Goal: Find contact information: Find contact information

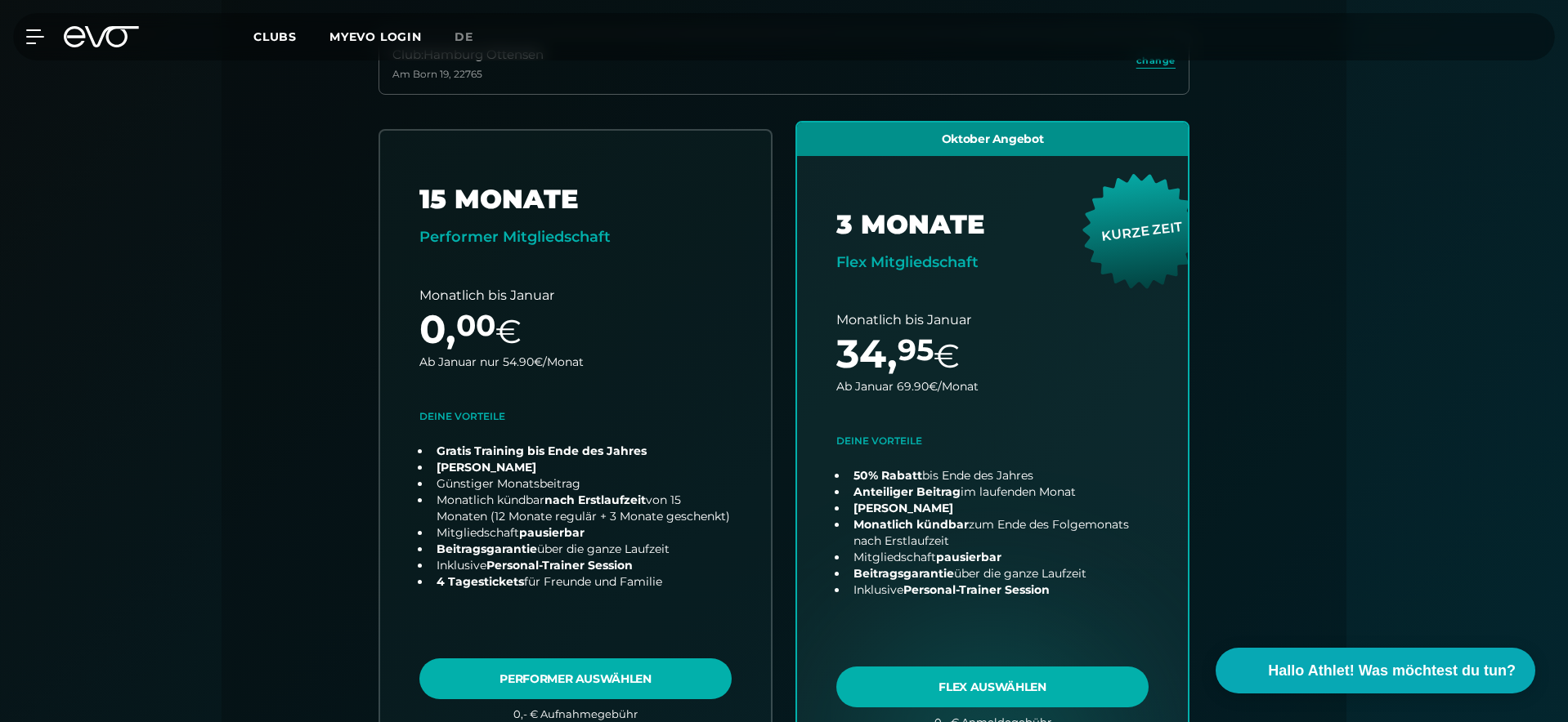
click at [46, 38] on div "MyEVO Login About Memberships free trial DAYPASS EVO Studios Düsseldorf Berlin …" at bounding box center [25, 36] width 57 height 15
click at [40, 41] on icon at bounding box center [38, 36] width 24 height 15
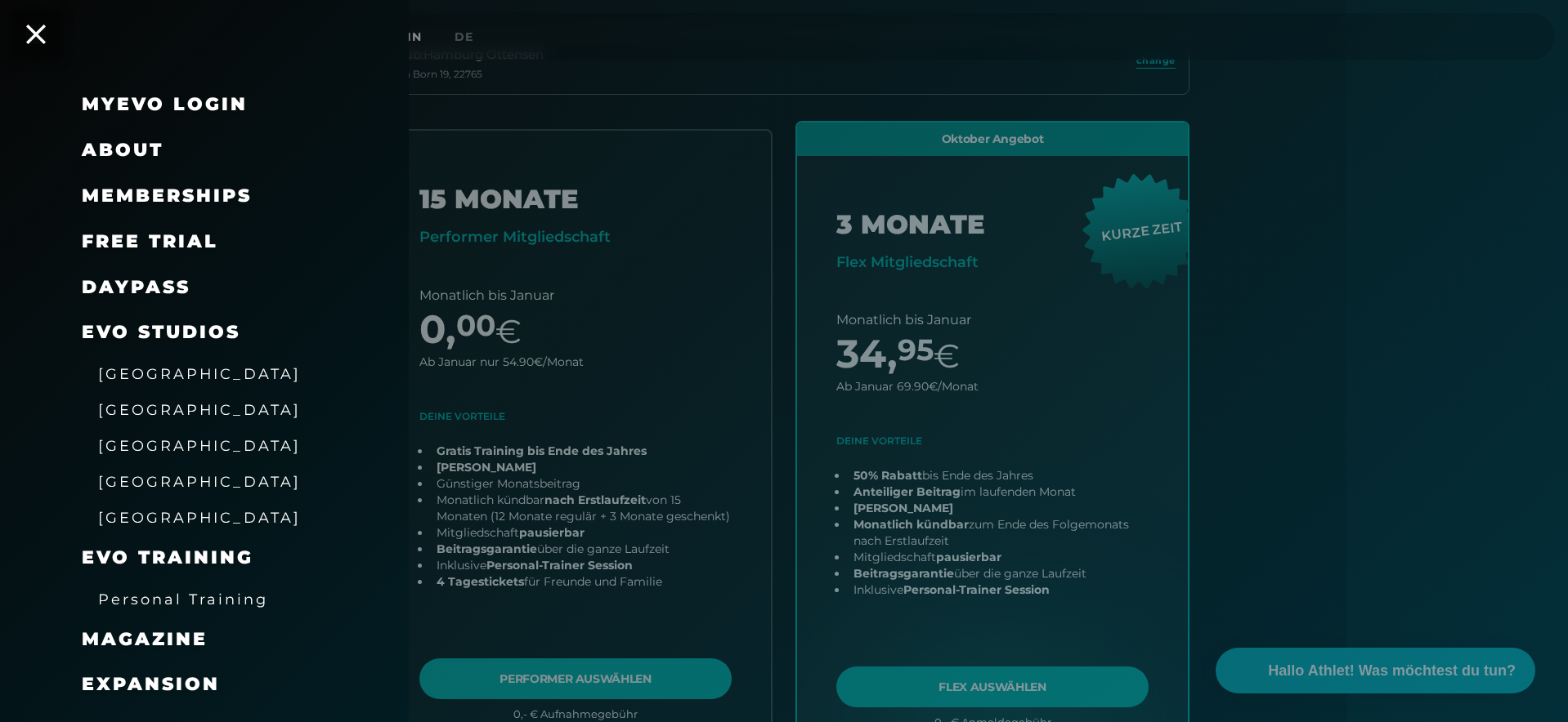
click at [135, 281] on link "DAYPASS" at bounding box center [136, 287] width 109 height 22
click at [165, 333] on span "EVO Studios" at bounding box center [161, 332] width 158 height 22
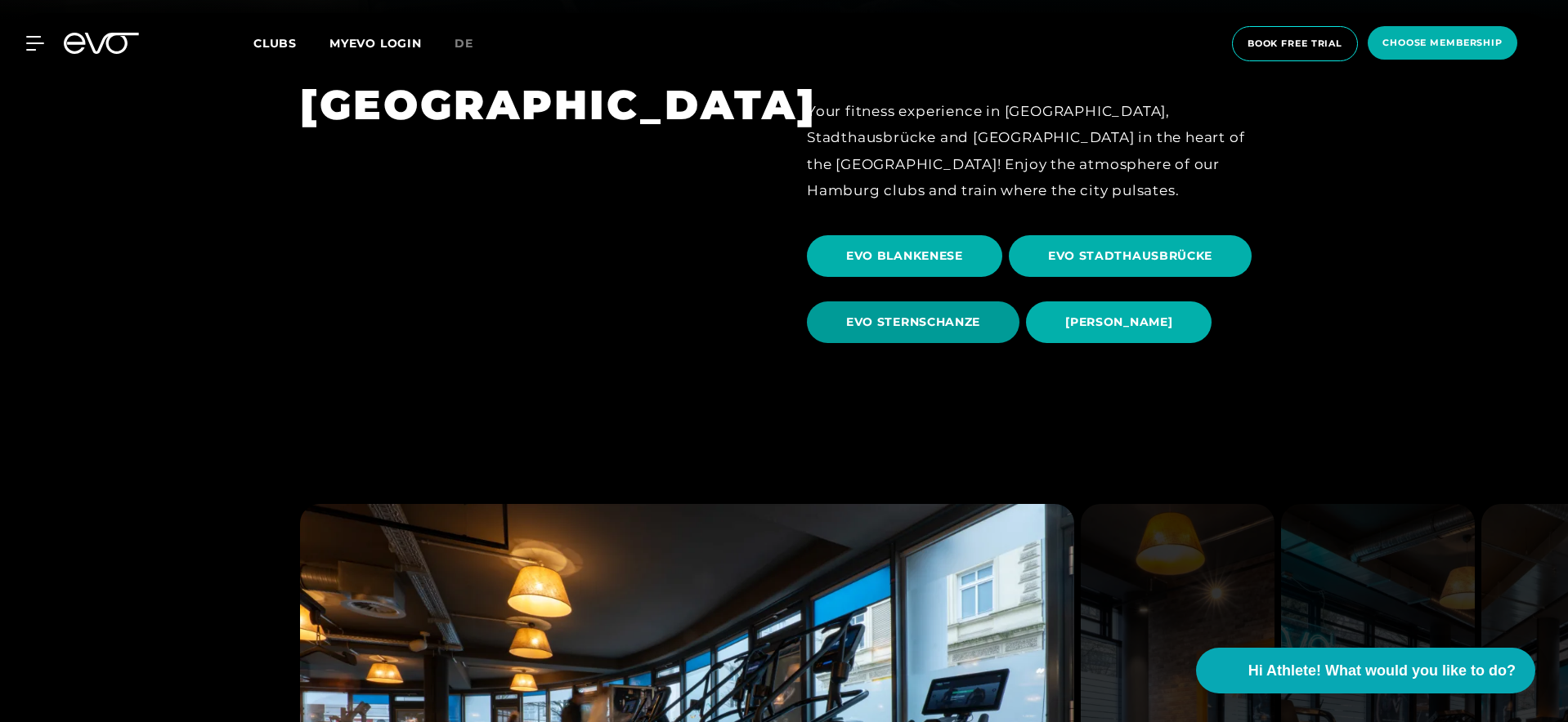
scroll to position [703, 0]
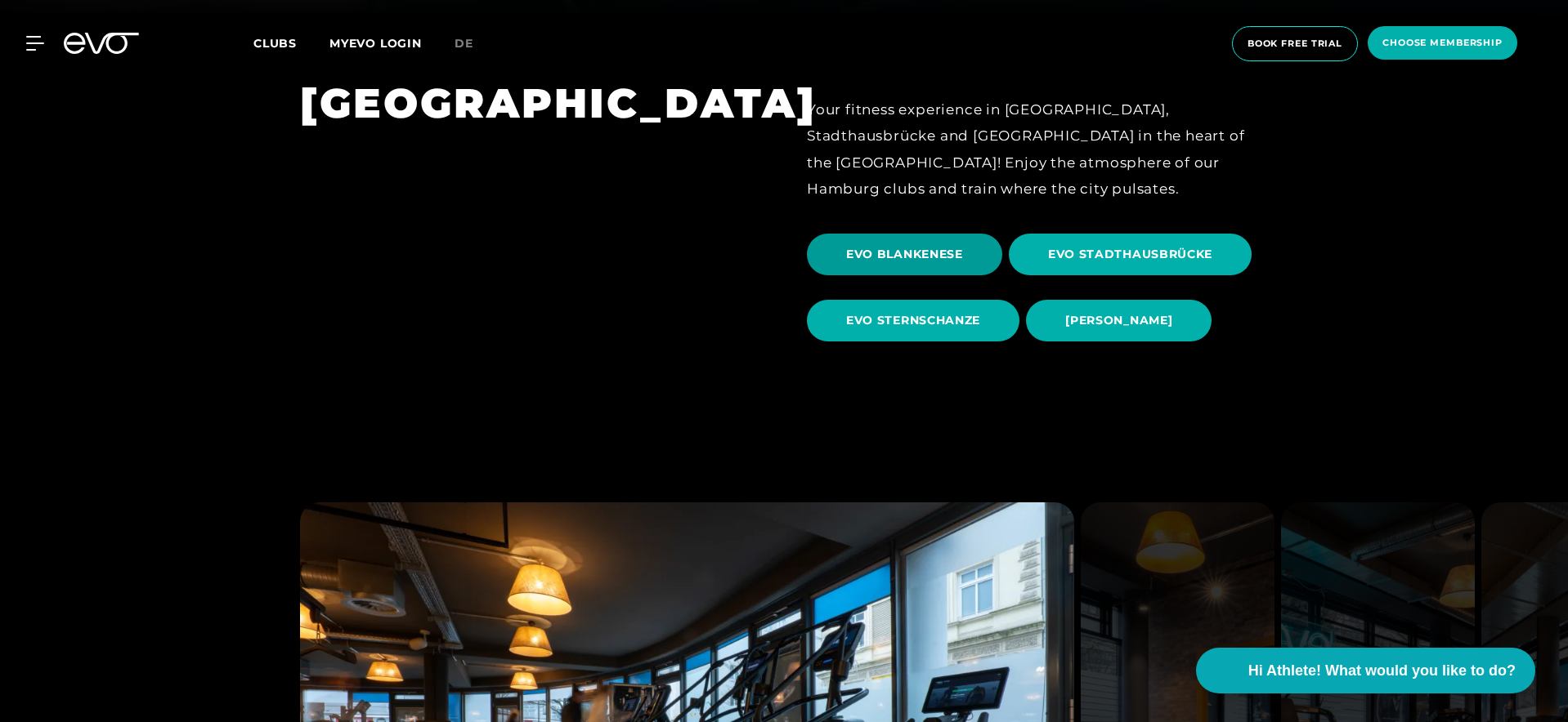
click at [942, 252] on span "EVO BLANKENESE" at bounding box center [905, 255] width 117 height 18
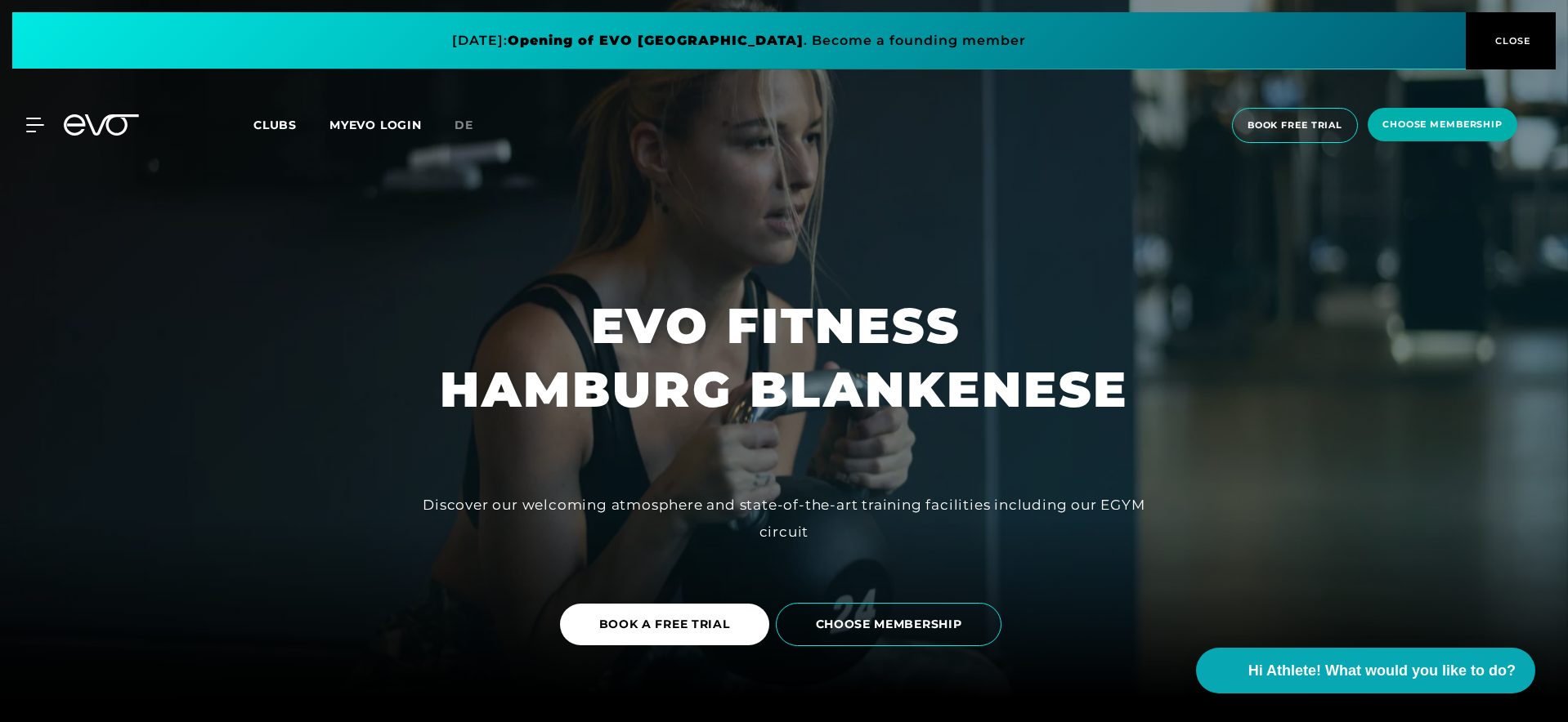
scroll to position [20, 0]
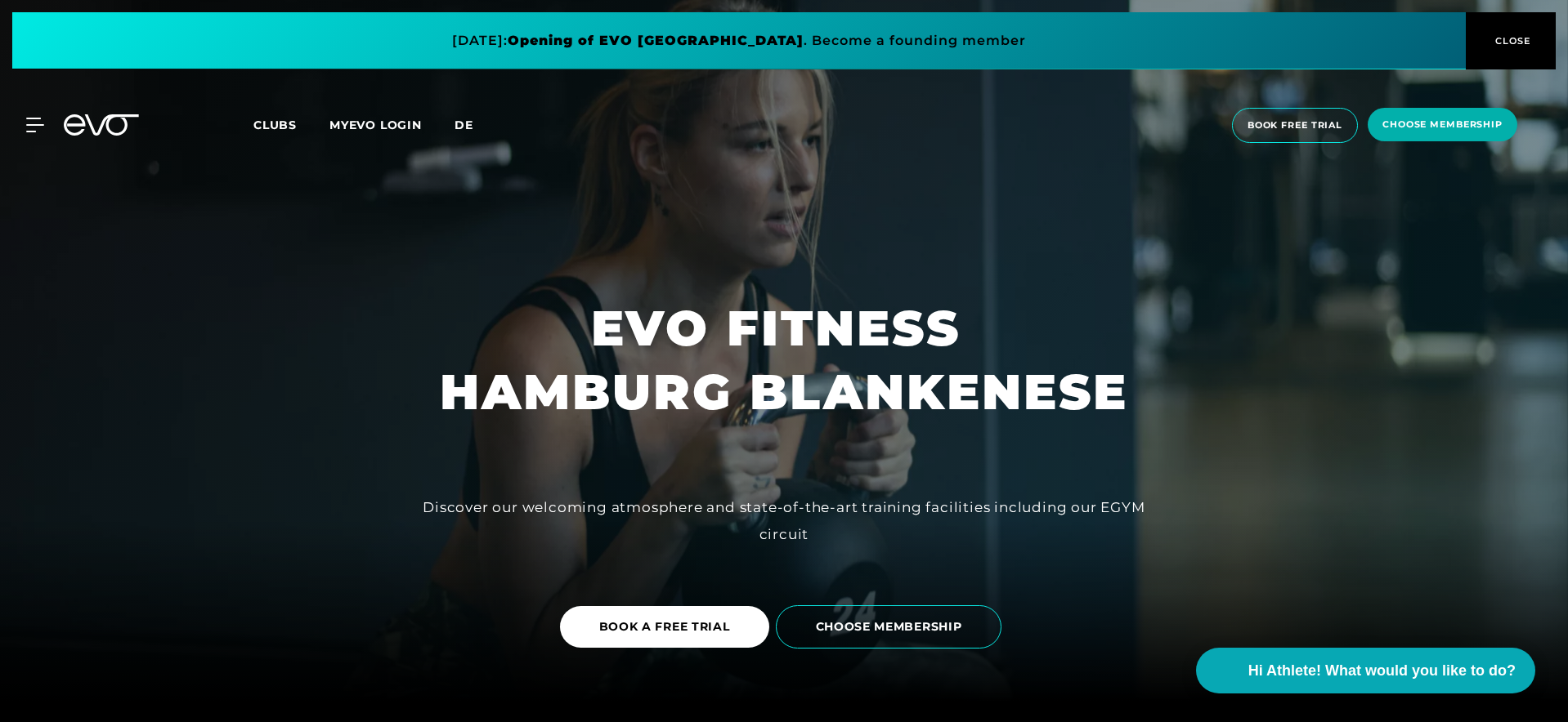
click at [465, 124] on span "de" at bounding box center [464, 125] width 18 height 15
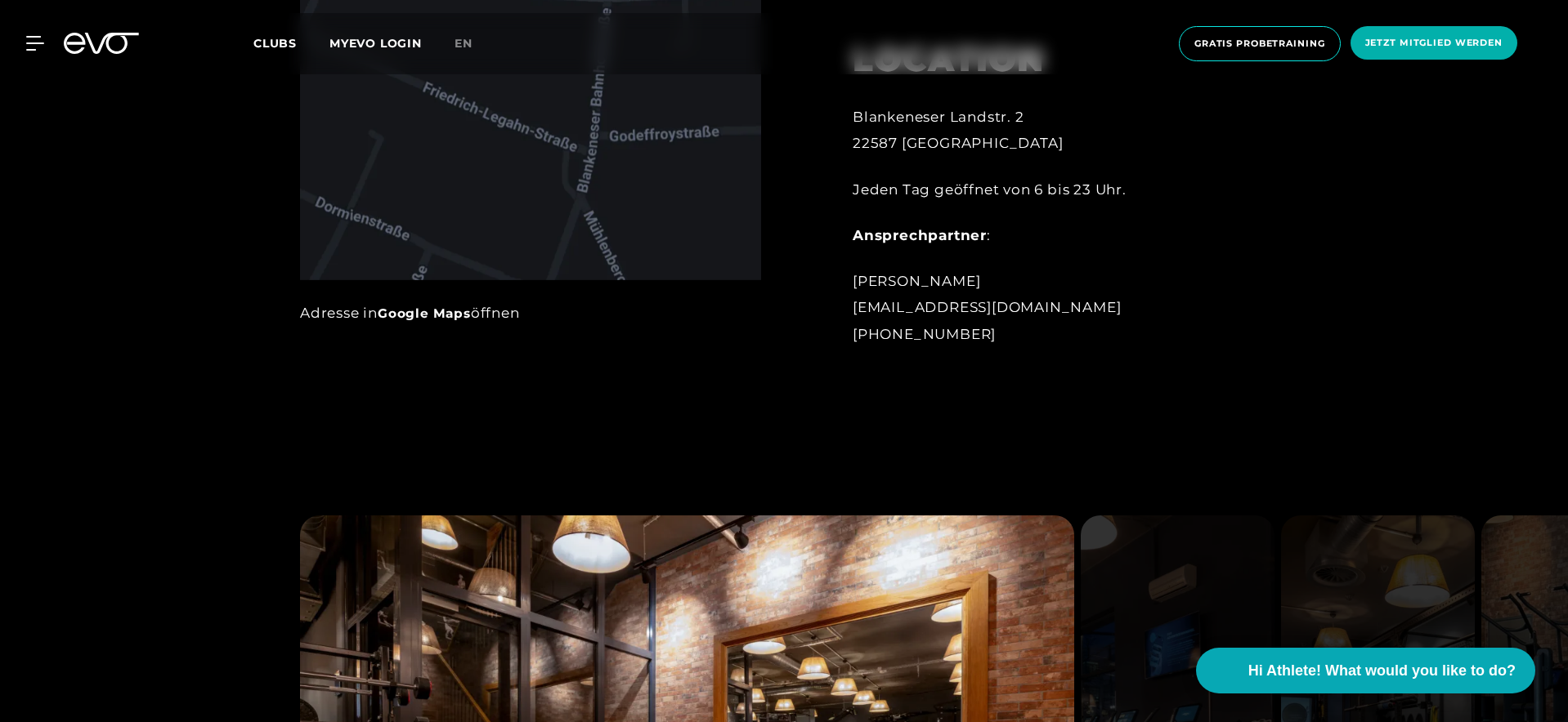
scroll to position [1151, 0]
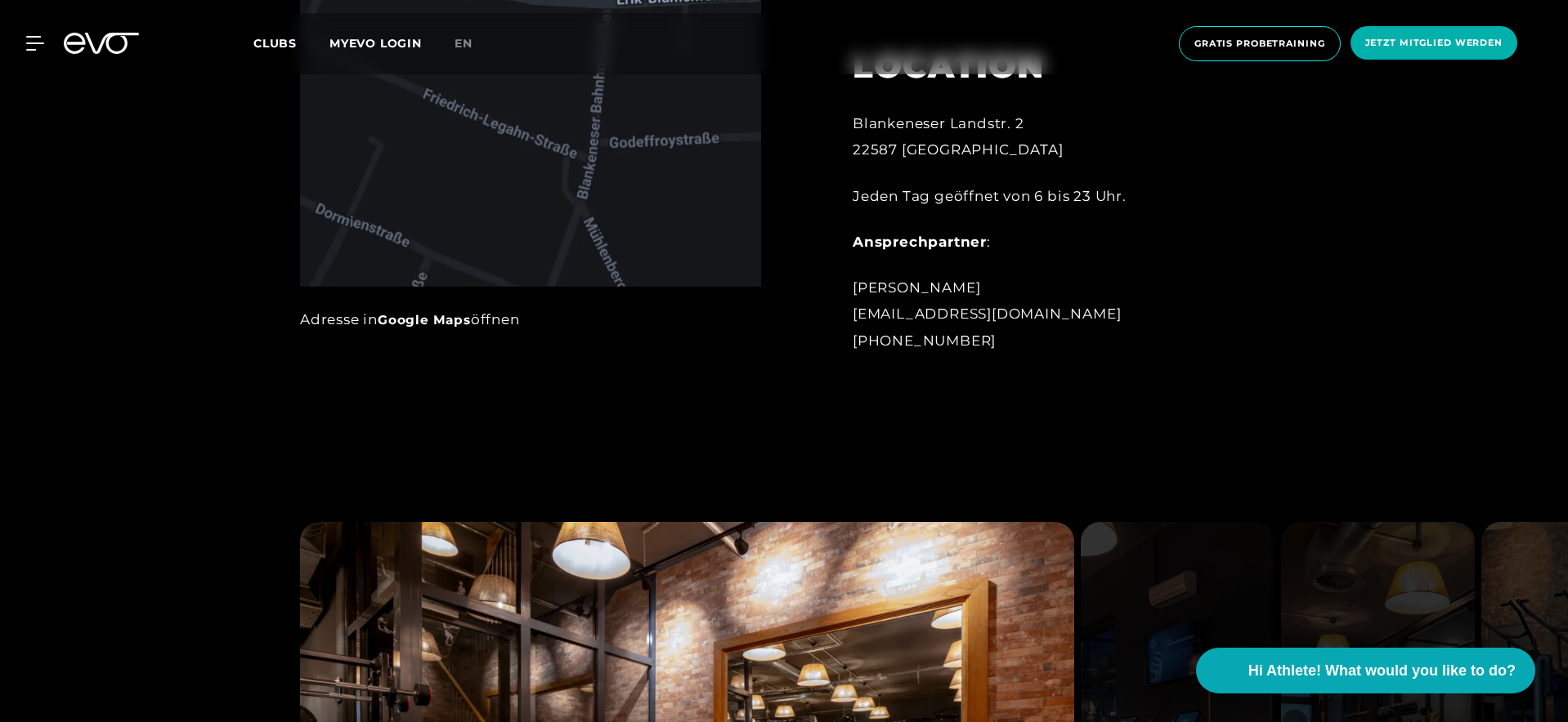
drag, startPoint x: 968, startPoint y: 344, endPoint x: 861, endPoint y: 339, distance: 107.1
click at [861, 339] on div "[PERSON_NAME] [EMAIL_ADDRESS][DOMAIN_NAME] [PHONE_NUMBER]" at bounding box center [1032, 314] width 360 height 79
copy div "49 172 7321325"
